Goal: Information Seeking & Learning: Learn about a topic

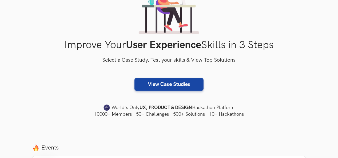
scroll to position [66, 0]
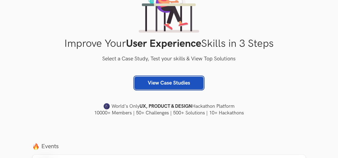
click at [175, 82] on link "View Case Studies" at bounding box center [168, 83] width 69 height 13
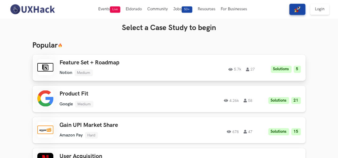
click at [159, 72] on ul "Notion Medium" at bounding box center [118, 73] width 117 height 7
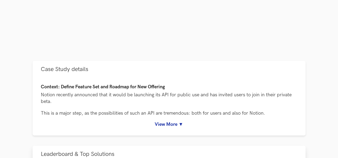
scroll to position [150, 0]
drag, startPoint x: 176, startPoint y: 127, endPoint x: 179, endPoint y: 123, distance: 5.0
click at [179, 123] on div "Context: Define Feature Set and Roadmap for New Offering Notion recently announ…" at bounding box center [169, 107] width 273 height 58
click at [179, 123] on link "View More ▼" at bounding box center [169, 124] width 256 height 6
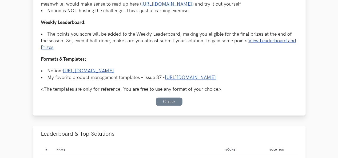
scroll to position [388, 0]
